Goal: Ask a question

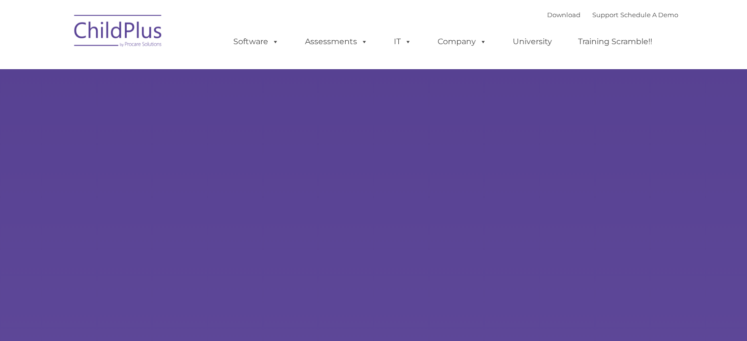
select select "MEDIUM"
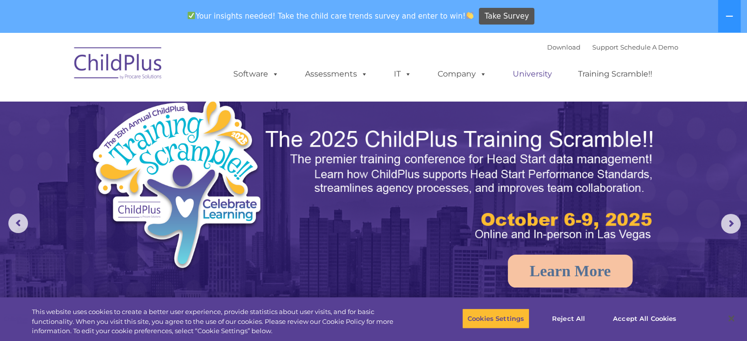
click at [537, 76] on link "University" at bounding box center [532, 74] width 59 height 20
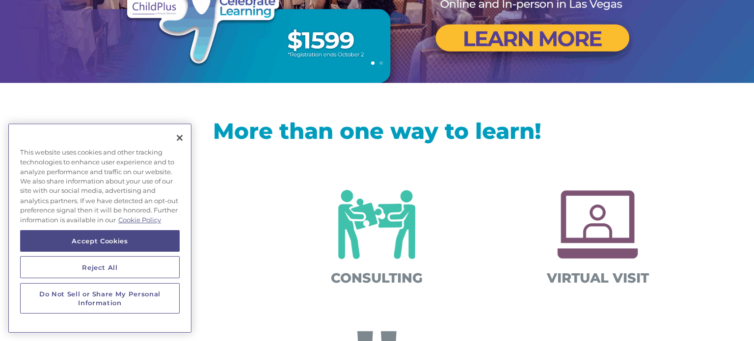
scroll to position [238, 0]
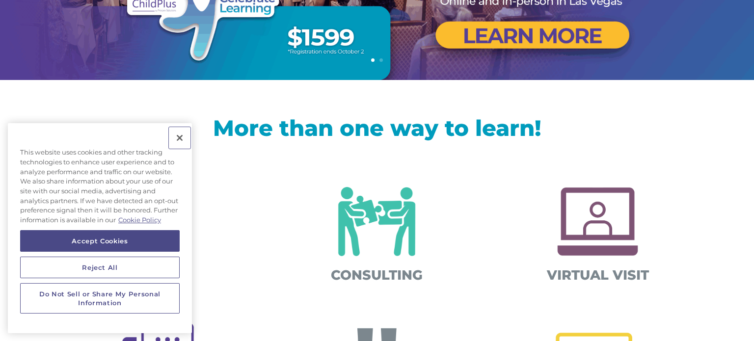
click at [180, 138] on button "Close" at bounding box center [180, 138] width 22 height 22
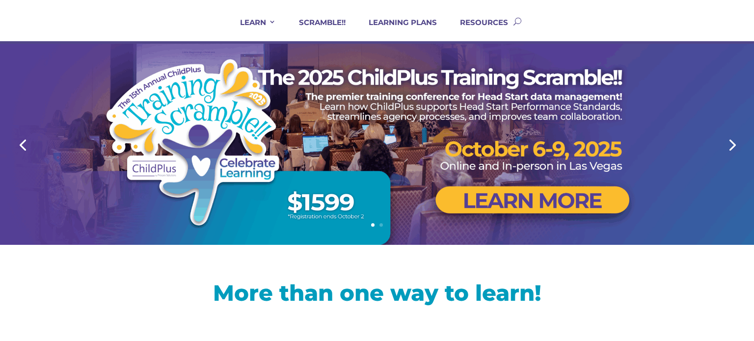
scroll to position [71, 0]
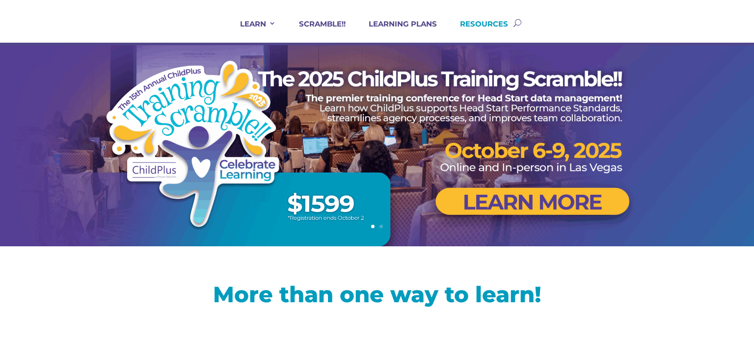
click at [504, 25] on link "RESOURCES" at bounding box center [478, 31] width 60 height 24
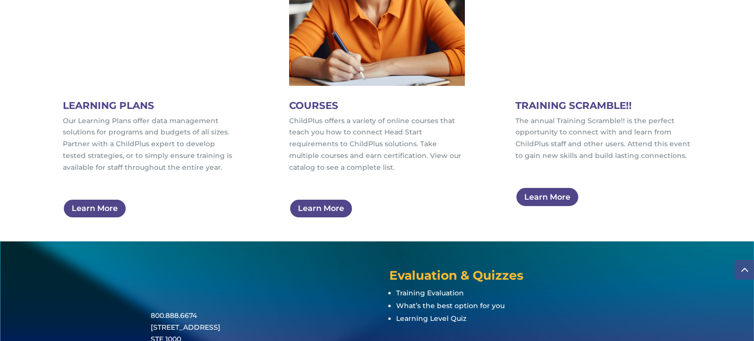
scroll to position [701, 0]
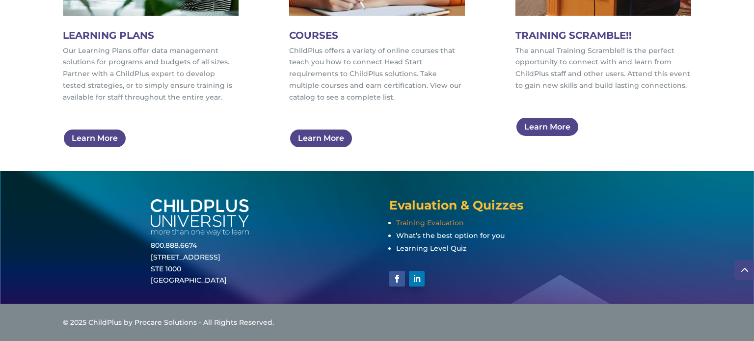
click at [422, 223] on span "Training Evaluation" at bounding box center [430, 223] width 68 height 9
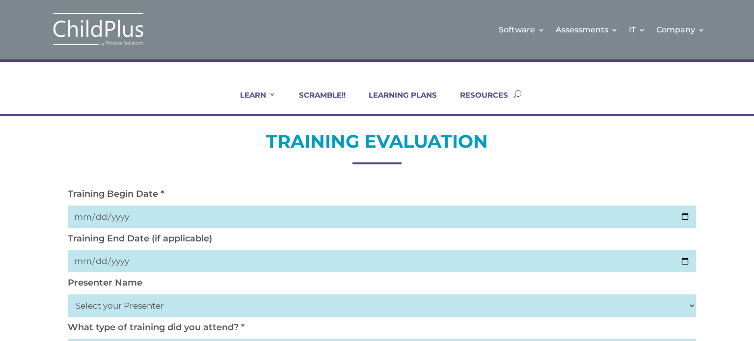
click at [518, 98] on button "button" at bounding box center [518, 94] width 8 height 40
click at [235, 87] on div at bounding box center [377, 94] width 629 height 40
click at [506, 91] on link "RESOURCES" at bounding box center [478, 102] width 60 height 24
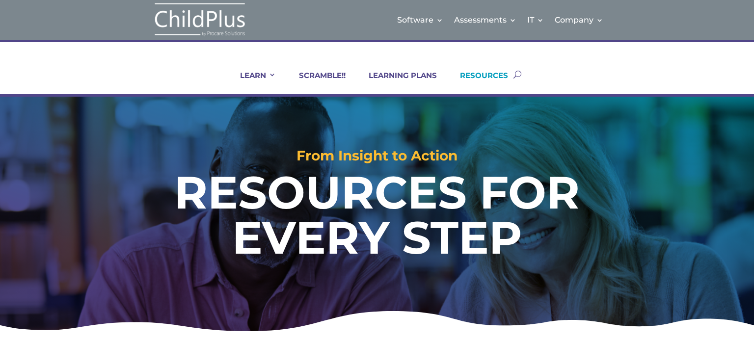
click at [524, 73] on div "LEARN IN-PERSON Consulting On-site Events Summit Scramble!! ONLINE Courses Cert…" at bounding box center [377, 75] width 629 height 40
click at [515, 74] on button "button" at bounding box center [518, 75] width 8 height 40
paste input "Where do you find the module gallery"
type input "Where do you find the module gallery"
